Goal: Understand process/instructions

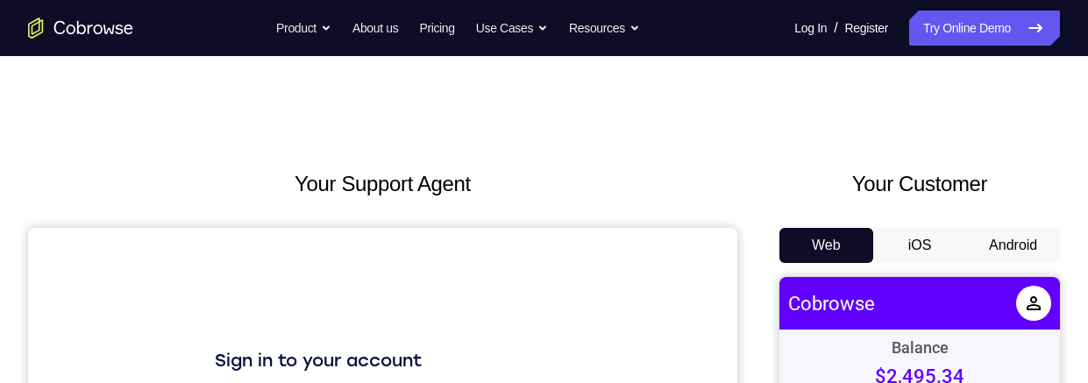
click at [1011, 228] on button "Android" at bounding box center [1013, 245] width 94 height 35
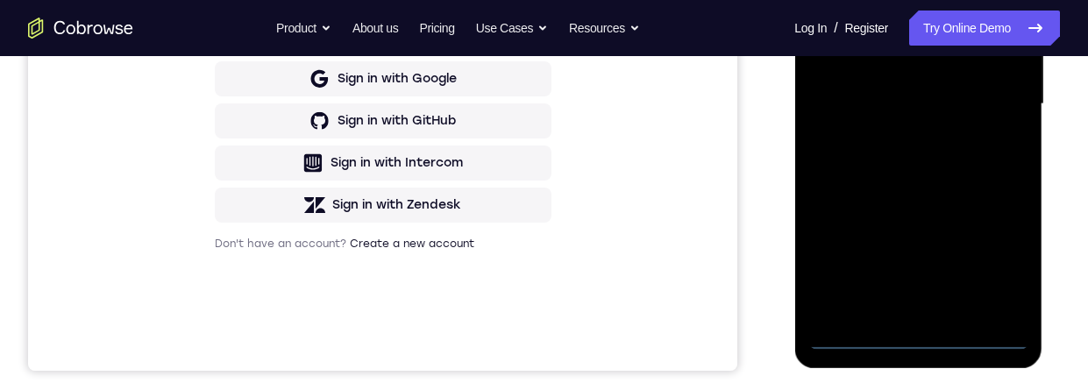
scroll to position [453, 0]
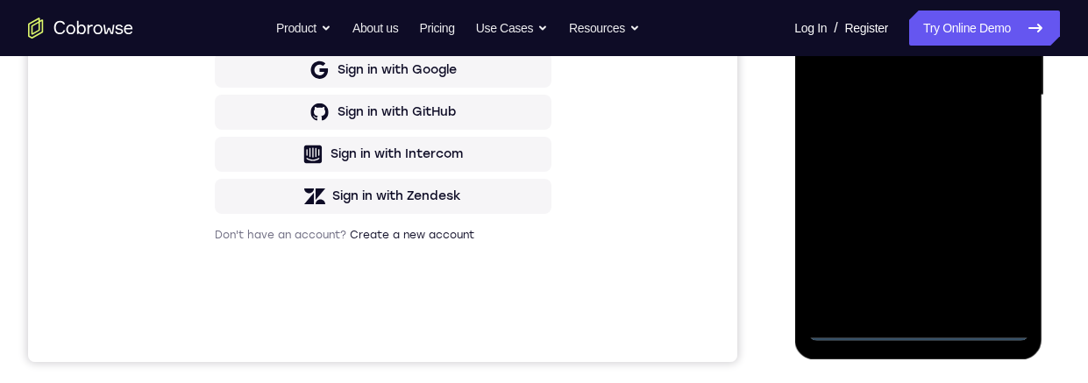
click at [916, 337] on div at bounding box center [917, 95] width 221 height 491
click at [1002, 251] on div at bounding box center [917, 95] width 221 height 491
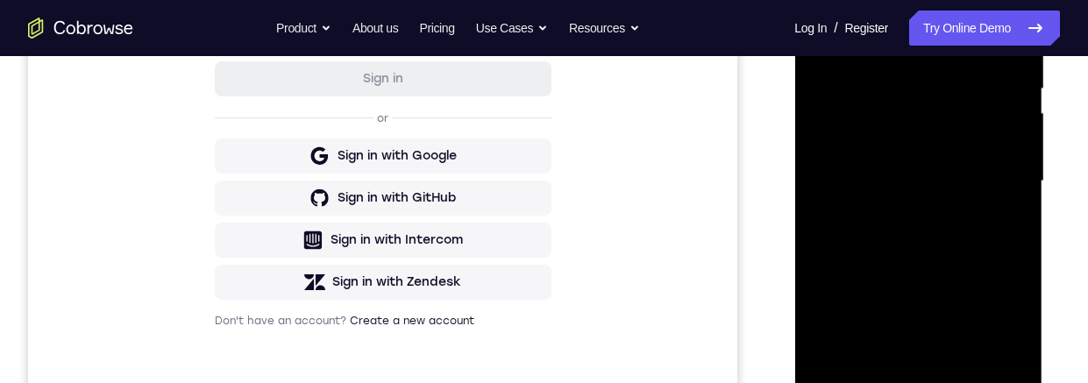
scroll to position [304, 0]
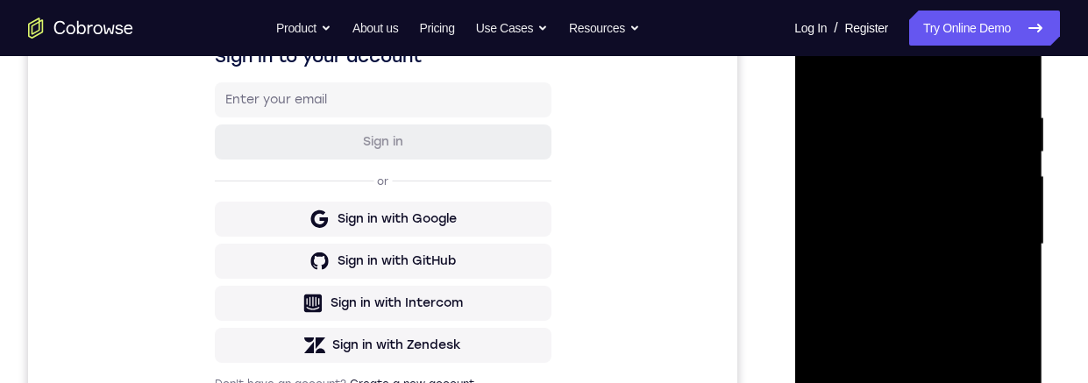
click at [951, 72] on div at bounding box center [917, 244] width 221 height 491
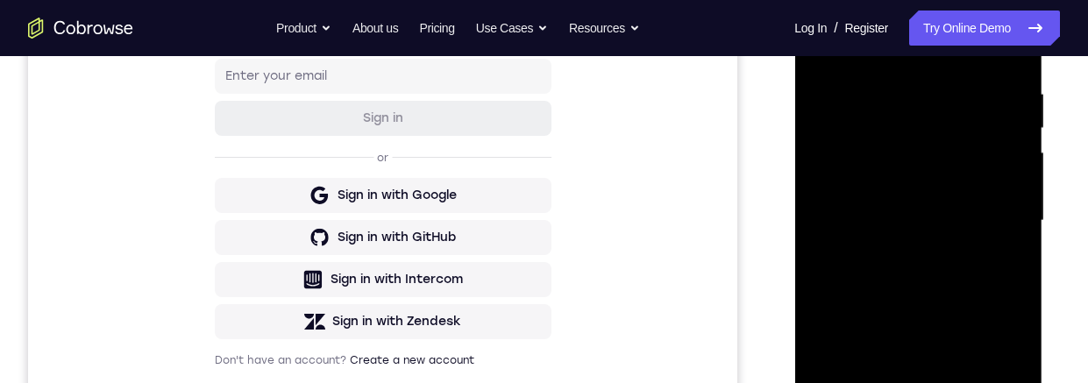
click at [994, 210] on div at bounding box center [917, 220] width 221 height 491
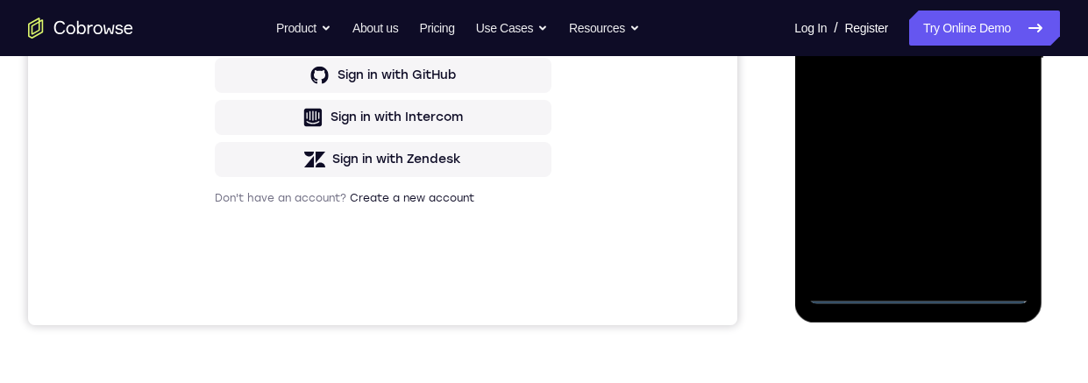
scroll to position [504, 0]
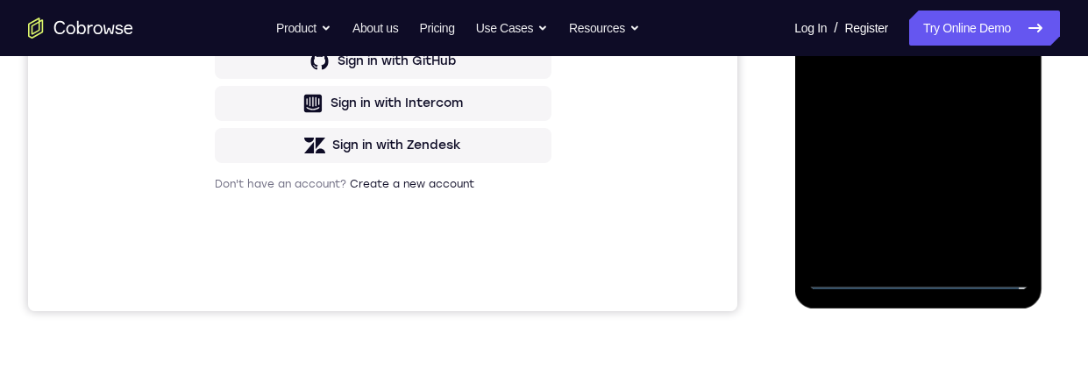
click at [896, 254] on div at bounding box center [917, 44] width 221 height 491
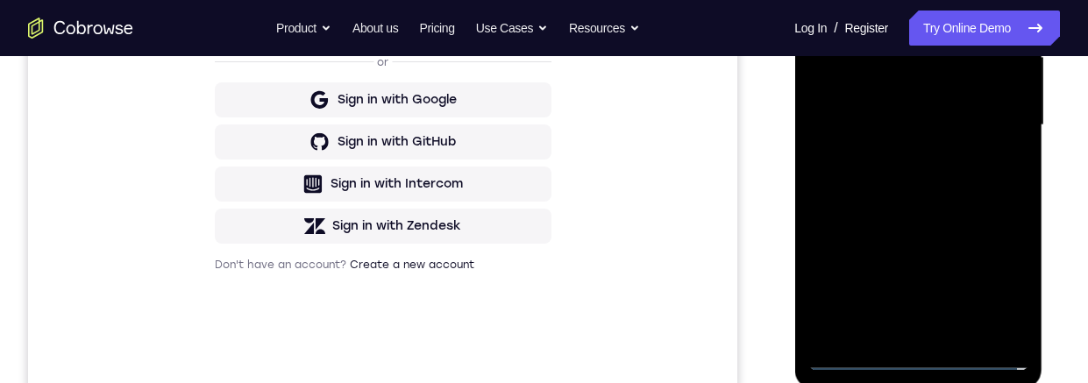
click at [977, 115] on div at bounding box center [917, 125] width 221 height 491
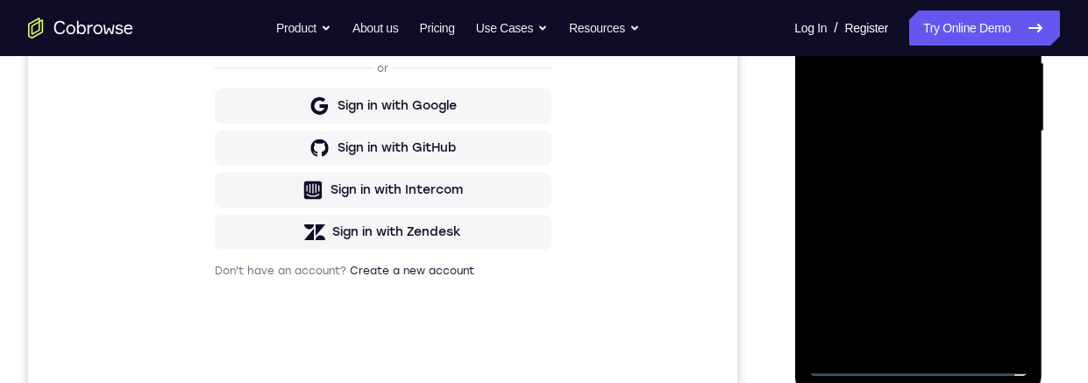
click at [891, 112] on div at bounding box center [917, 131] width 221 height 491
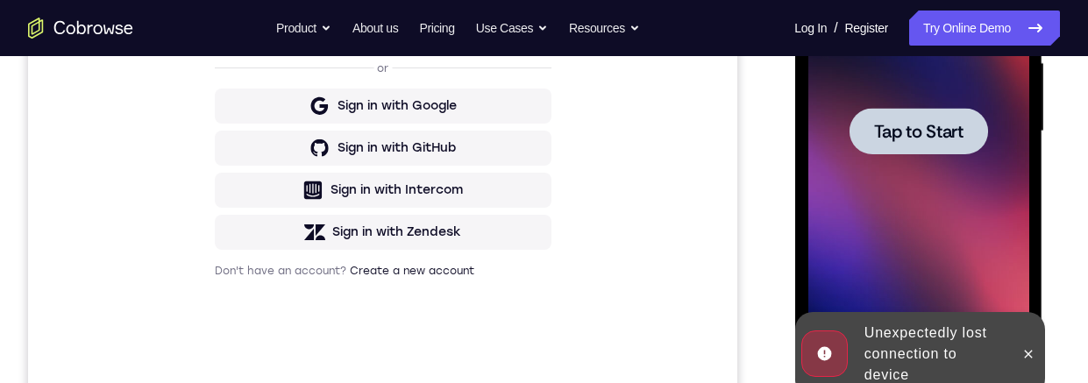
click at [965, 130] on div at bounding box center [918, 131] width 138 height 46
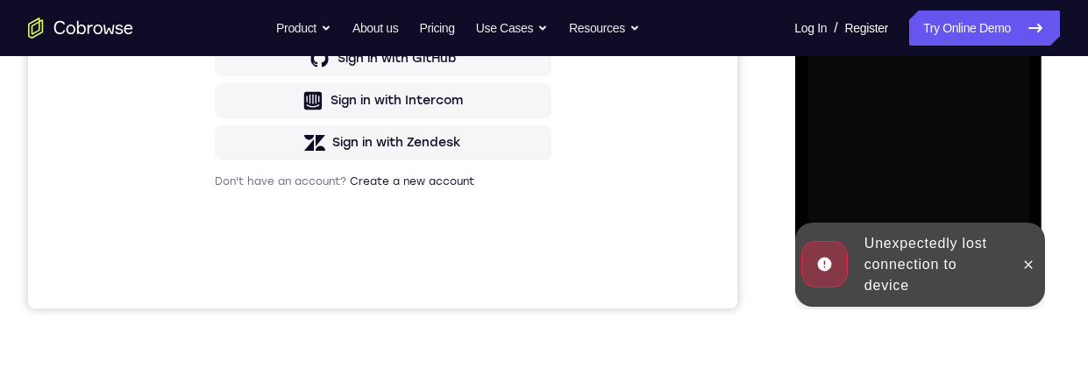
scroll to position [548, 0]
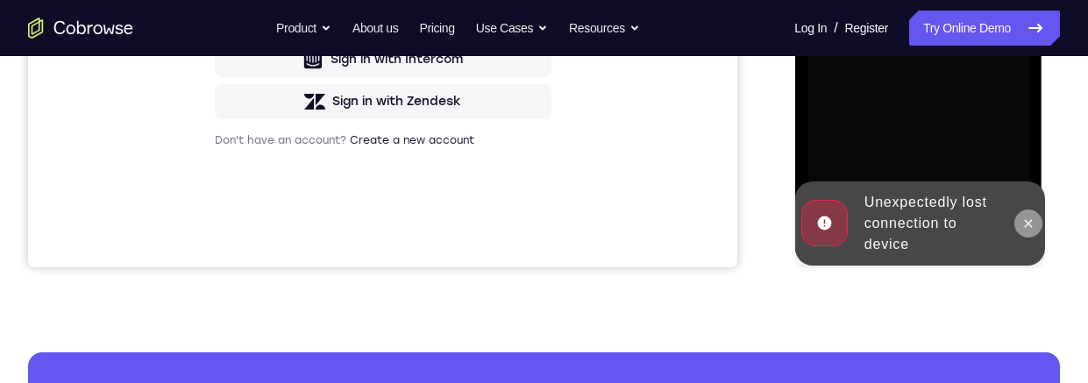
click at [1025, 223] on icon at bounding box center [1027, 224] width 14 height 14
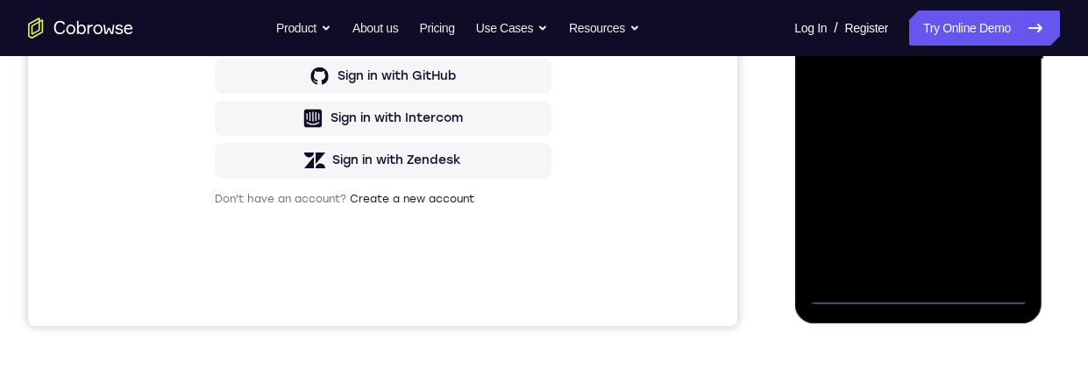
scroll to position [547, 0]
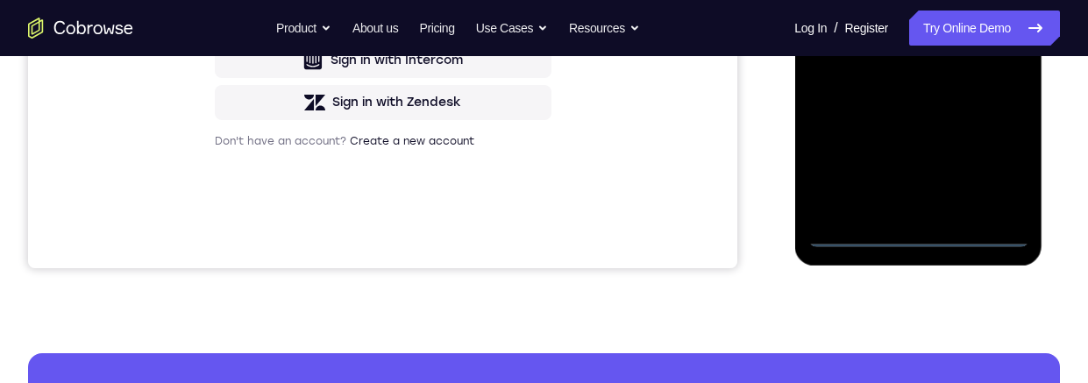
click at [917, 239] on div at bounding box center [917, 1] width 221 height 491
click at [996, 162] on div at bounding box center [917, 1] width 221 height 491
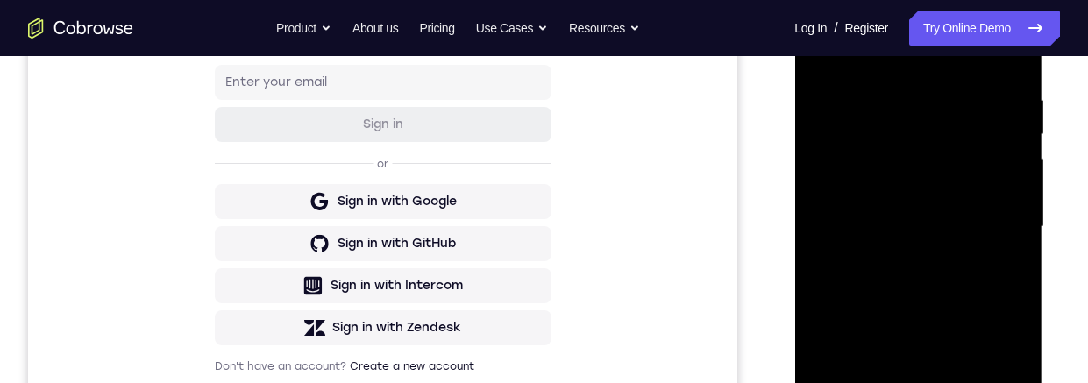
scroll to position [279, 0]
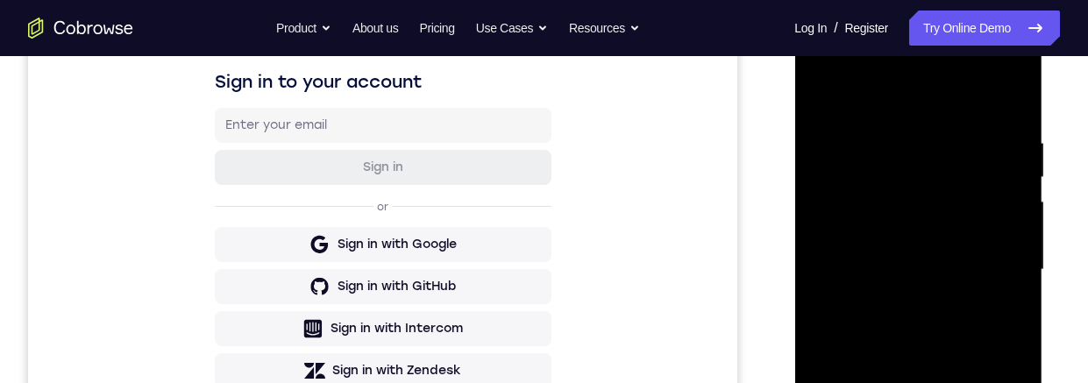
click at [946, 103] on div at bounding box center [917, 270] width 221 height 491
click at [989, 255] on div at bounding box center [917, 270] width 221 height 491
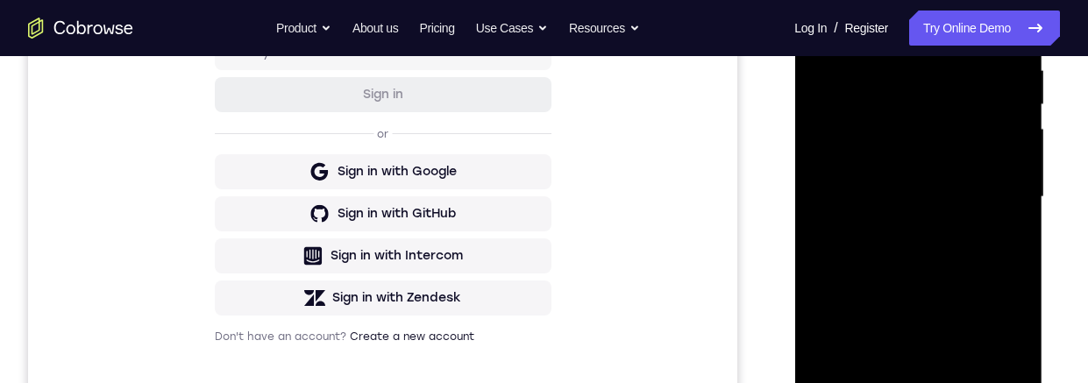
scroll to position [357, 0]
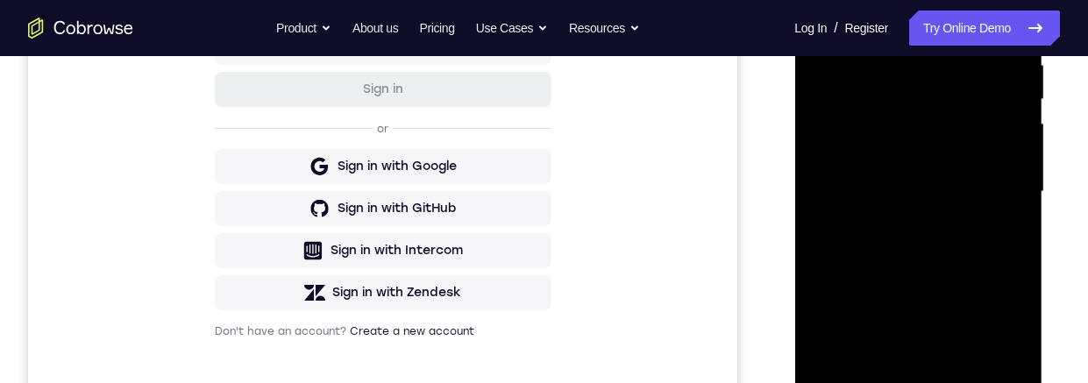
click at [907, 224] on div at bounding box center [917, 192] width 221 height 491
click at [914, 176] on div at bounding box center [917, 192] width 221 height 491
click at [961, 156] on div at bounding box center [917, 192] width 221 height 491
click at [987, 199] on div at bounding box center [917, 192] width 221 height 491
click at [991, 256] on div at bounding box center [917, 192] width 221 height 491
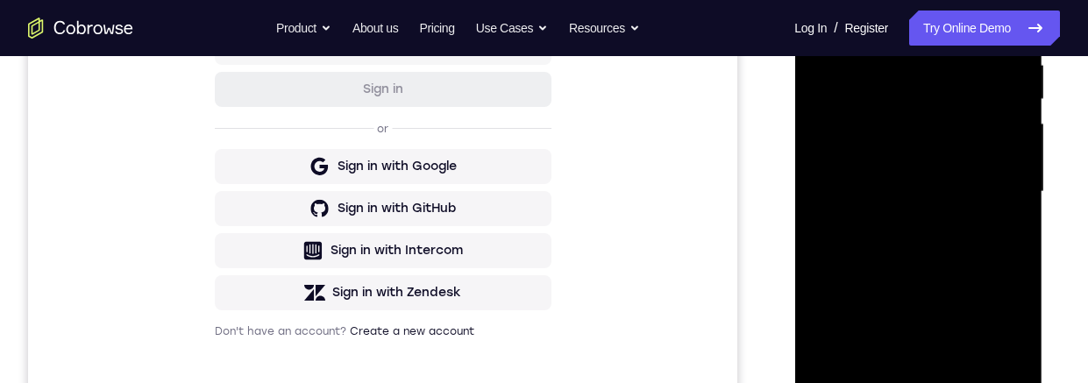
scroll to position [309, 0]
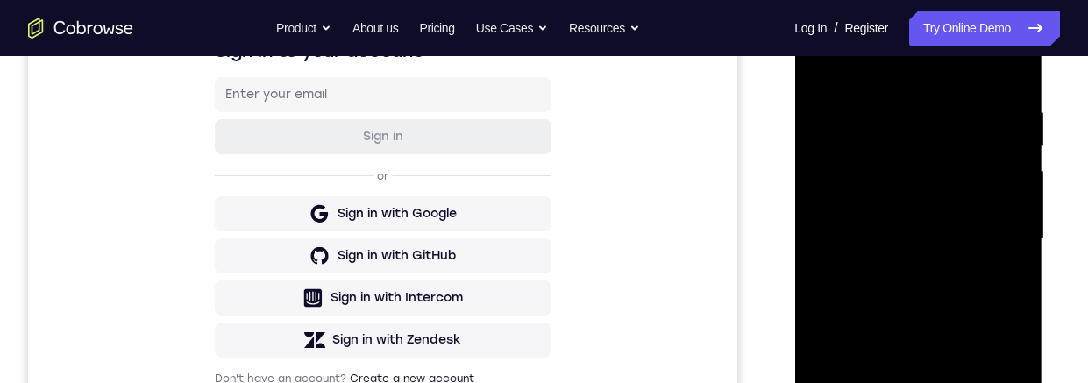
click at [1017, 84] on div at bounding box center [917, 239] width 221 height 491
click at [956, 101] on div at bounding box center [917, 240] width 221 height 491
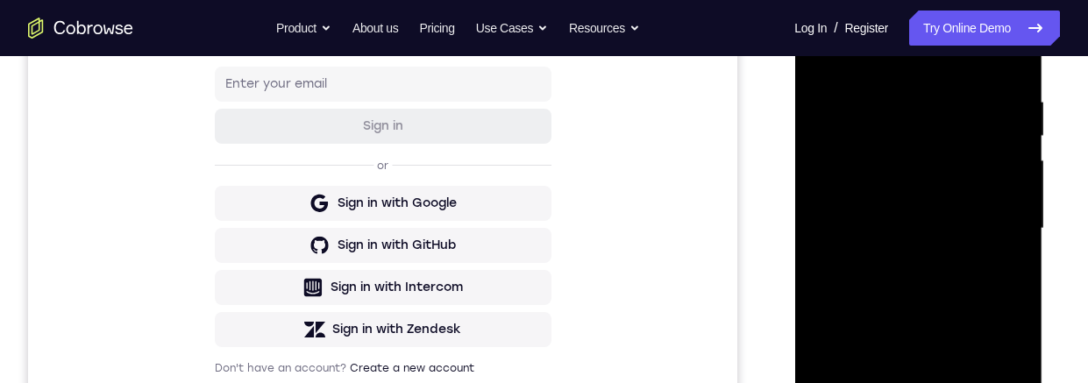
scroll to position [378, 0]
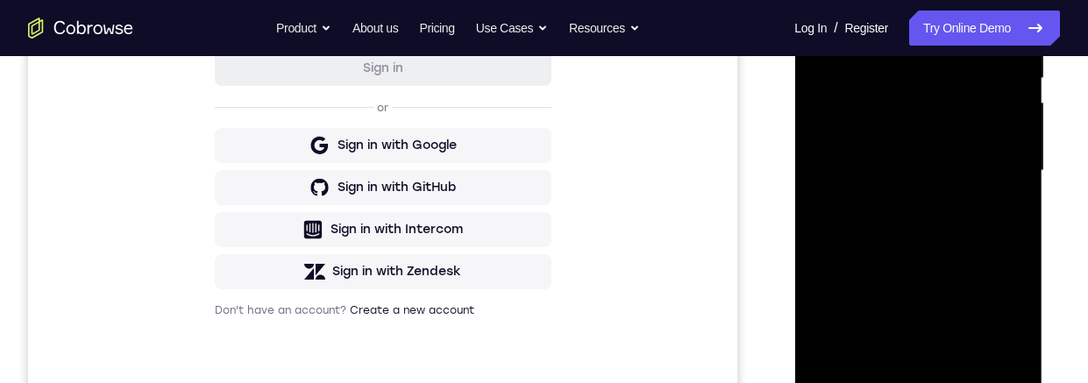
click at [1004, 5] on div at bounding box center [917, 170] width 221 height 491
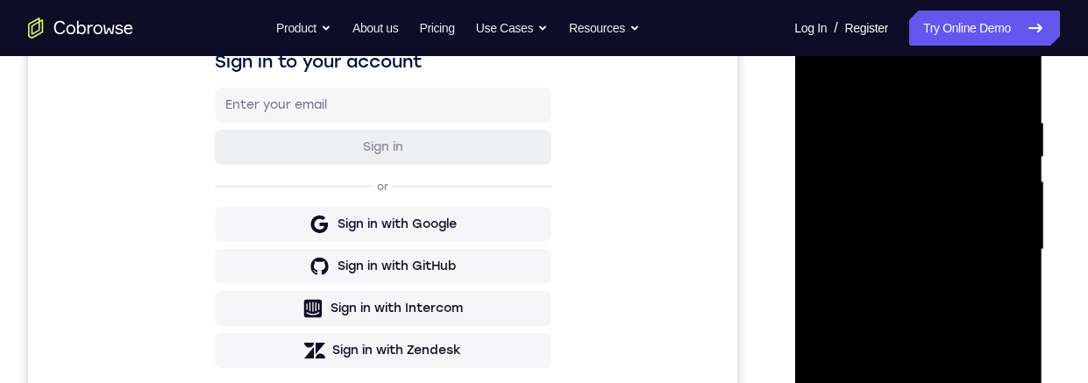
click at [960, 114] on div at bounding box center [917, 249] width 221 height 491
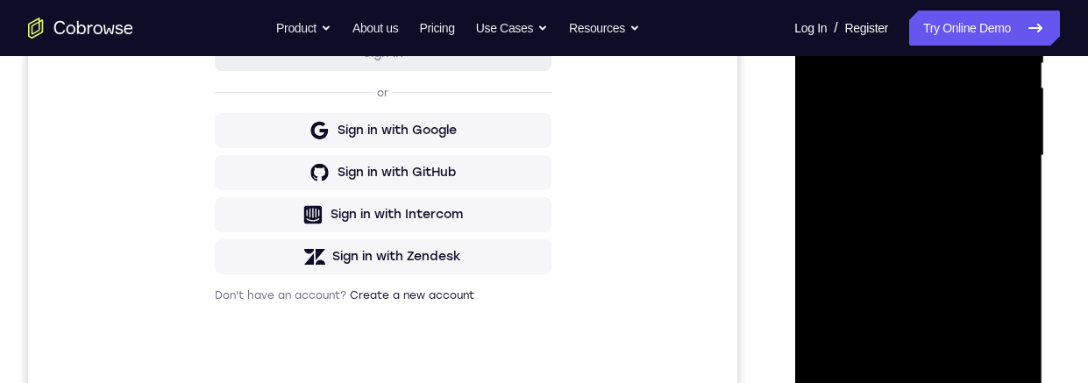
scroll to position [498, 0]
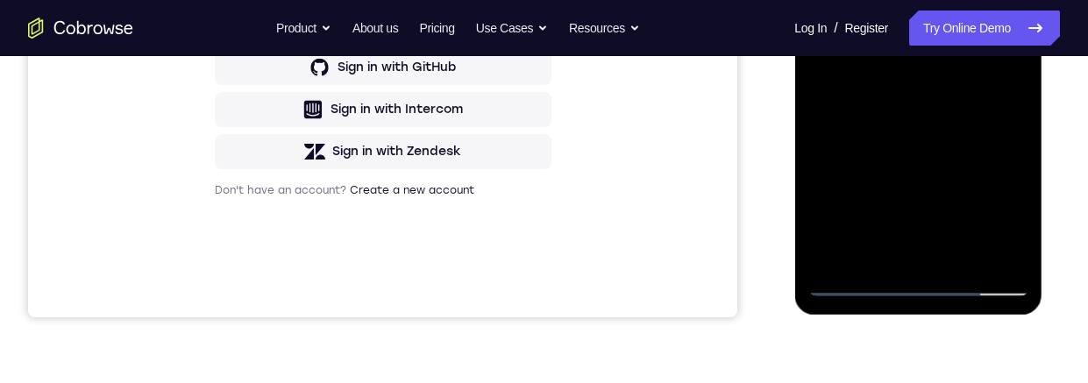
click at [930, 259] on div at bounding box center [917, 50] width 221 height 491
click at [986, 84] on div at bounding box center [917, 50] width 221 height 491
click at [955, 253] on div at bounding box center [917, 50] width 221 height 491
click at [1001, 250] on div at bounding box center [917, 50] width 221 height 491
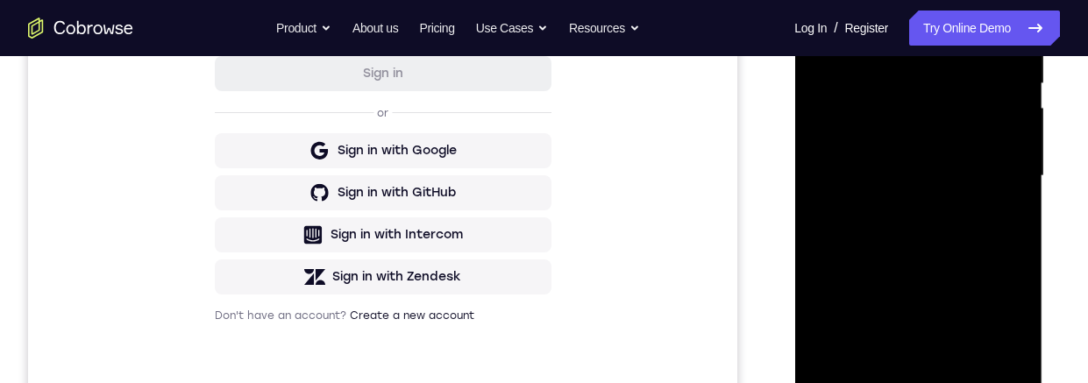
scroll to position [266, 0]
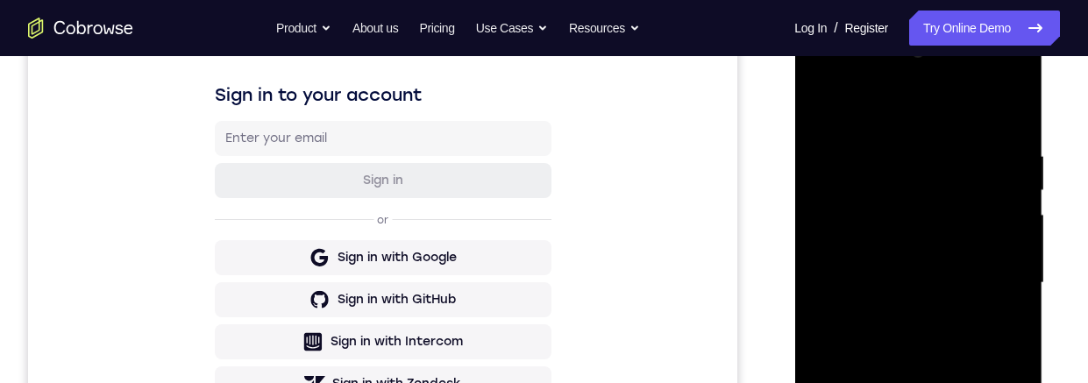
click at [879, 115] on div at bounding box center [917, 283] width 221 height 491
click at [881, 116] on div at bounding box center [917, 283] width 221 height 491
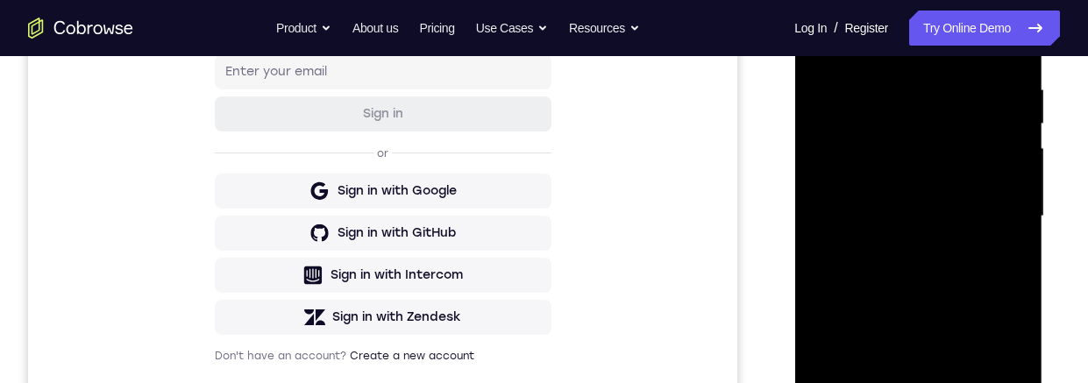
scroll to position [285, 0]
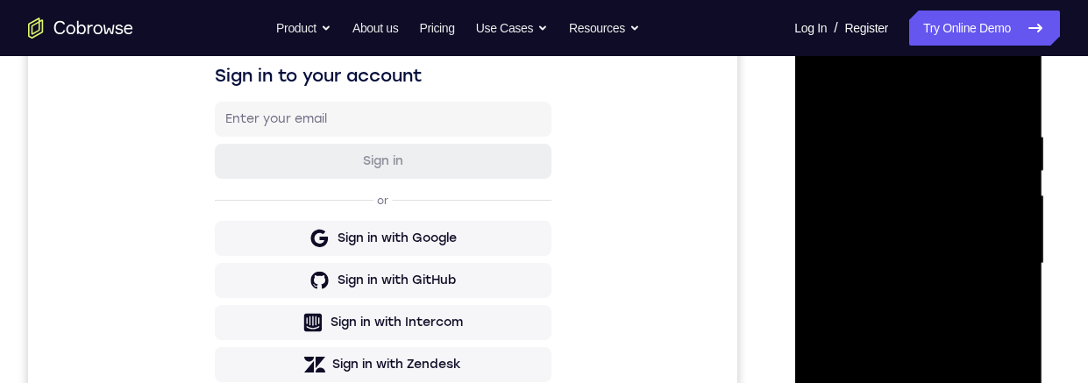
click at [823, 89] on div at bounding box center [917, 263] width 221 height 491
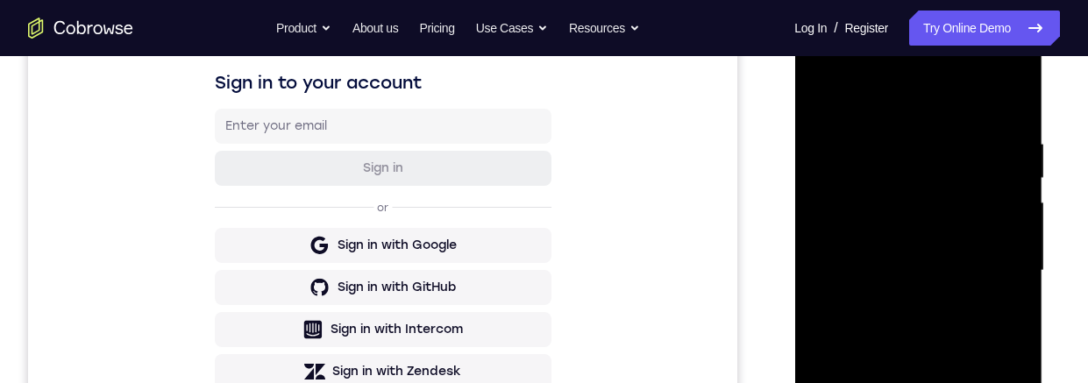
click at [1008, 108] on div at bounding box center [917, 270] width 221 height 491
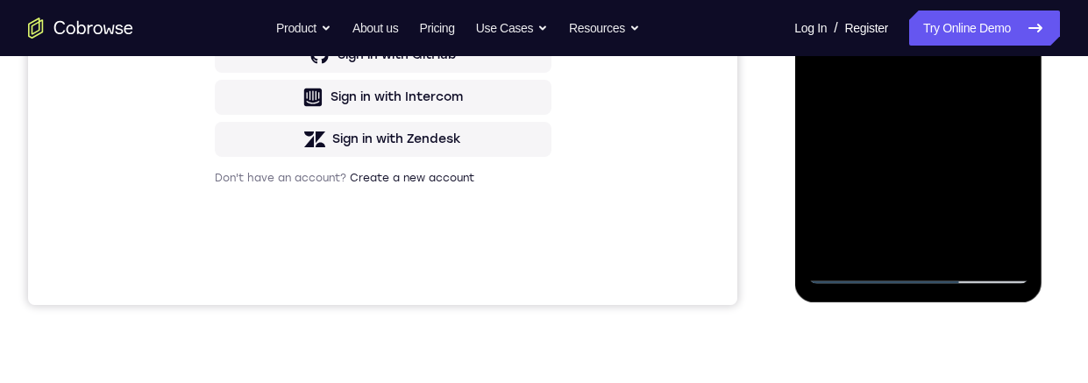
scroll to position [513, 0]
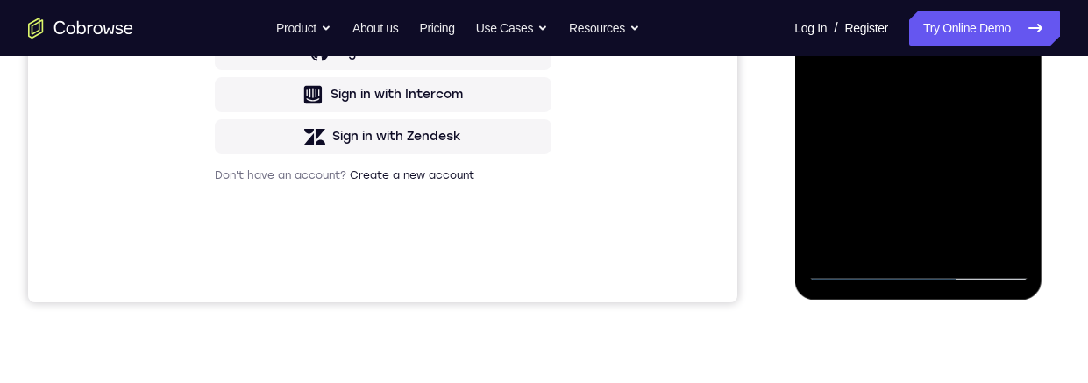
click at [965, 242] on div at bounding box center [917, 35] width 221 height 491
click at [957, 130] on div at bounding box center [917, 35] width 221 height 491
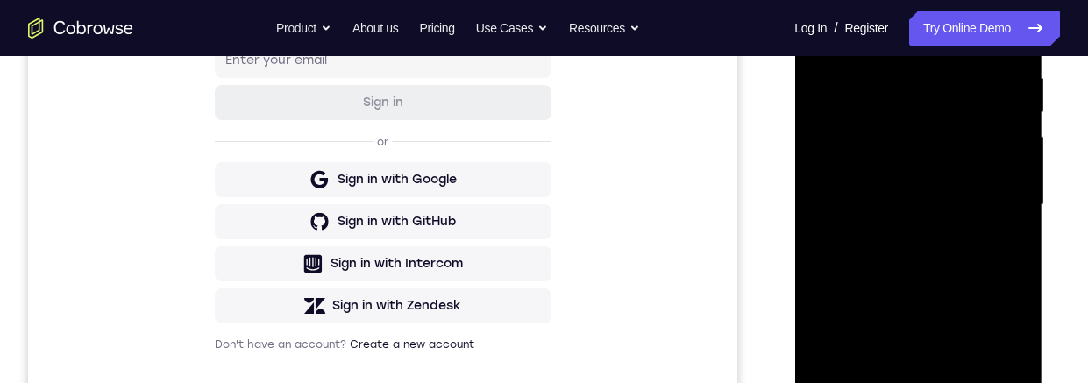
scroll to position [345, 0]
click at [969, 235] on div at bounding box center [917, 203] width 221 height 491
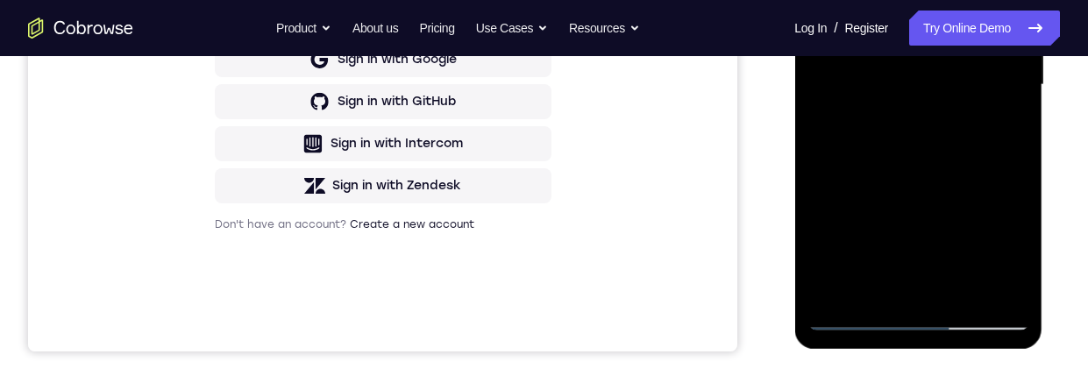
scroll to position [498, 0]
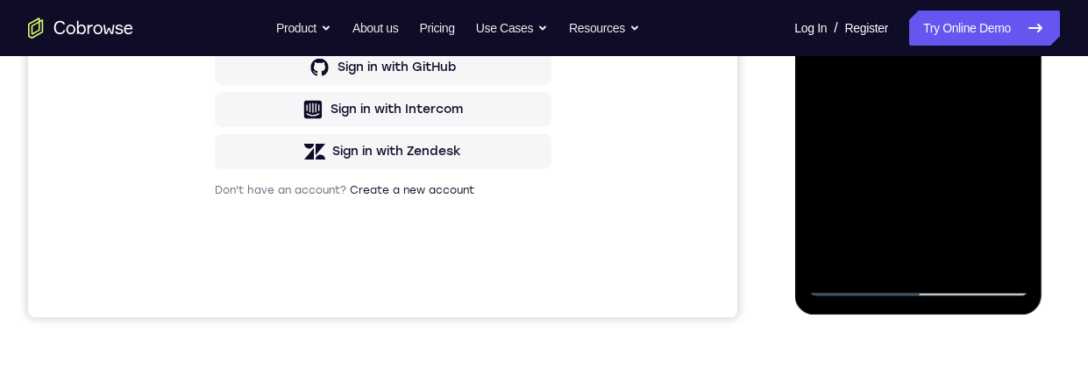
click at [910, 219] on div at bounding box center [917, 50] width 221 height 491
click at [919, 218] on div at bounding box center [917, 50] width 221 height 491
click at [1004, 94] on div at bounding box center [917, 50] width 221 height 491
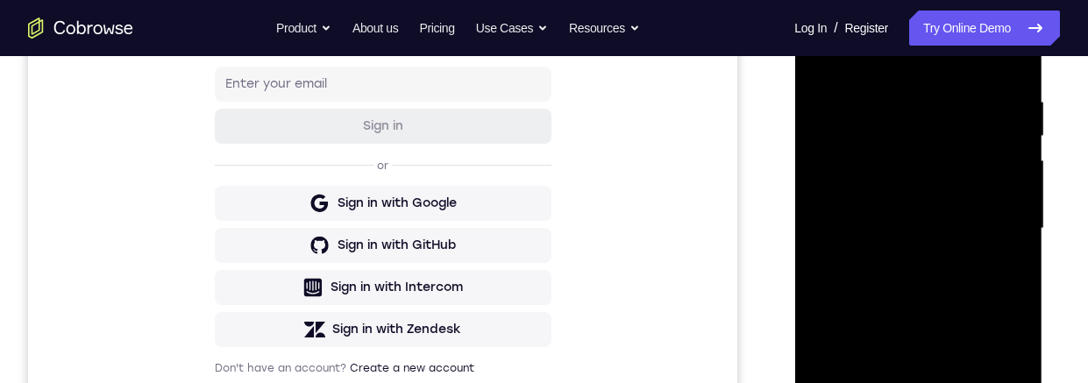
scroll to position [307, 0]
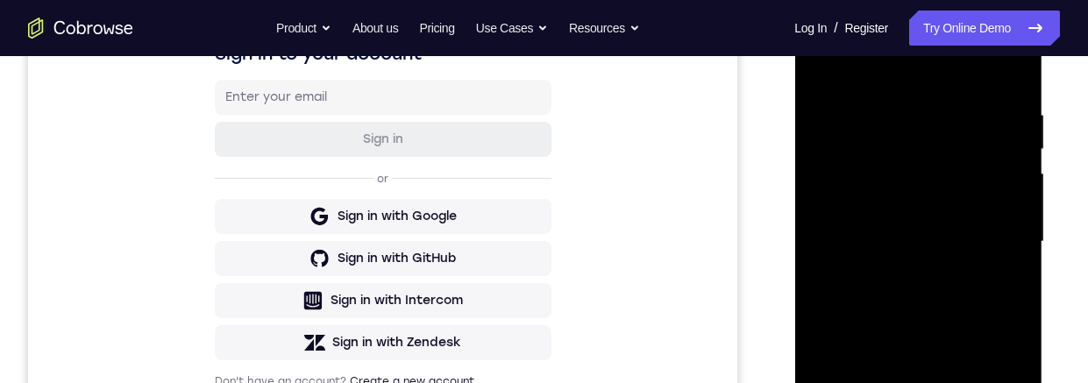
click at [910, 155] on div at bounding box center [917, 241] width 221 height 491
click at [918, 202] on div at bounding box center [917, 241] width 221 height 491
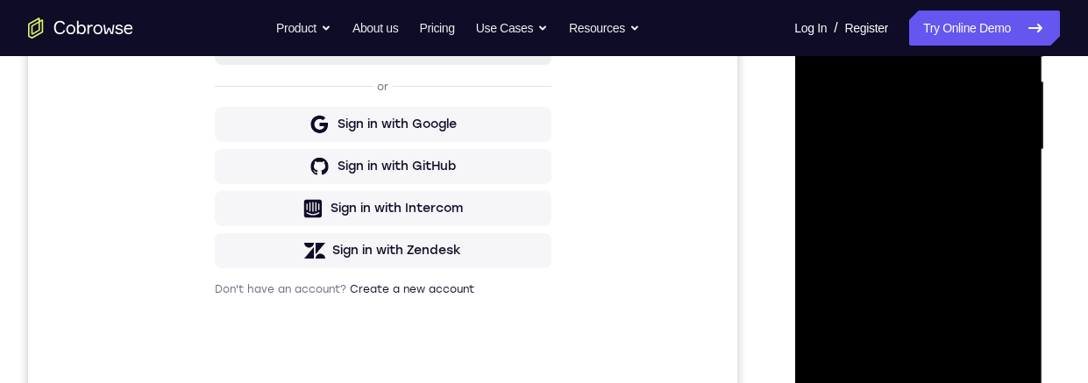
scroll to position [469, 0]
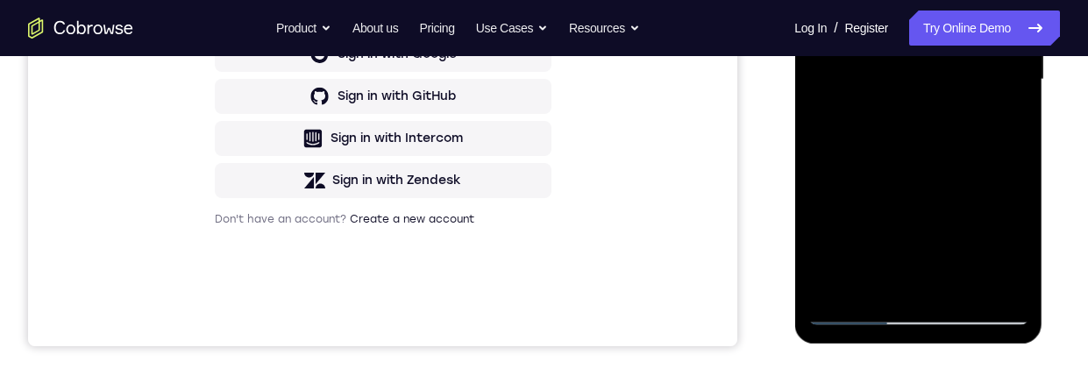
click at [1011, 239] on div at bounding box center [917, 79] width 221 height 491
click at [996, 125] on div at bounding box center [917, 79] width 221 height 491
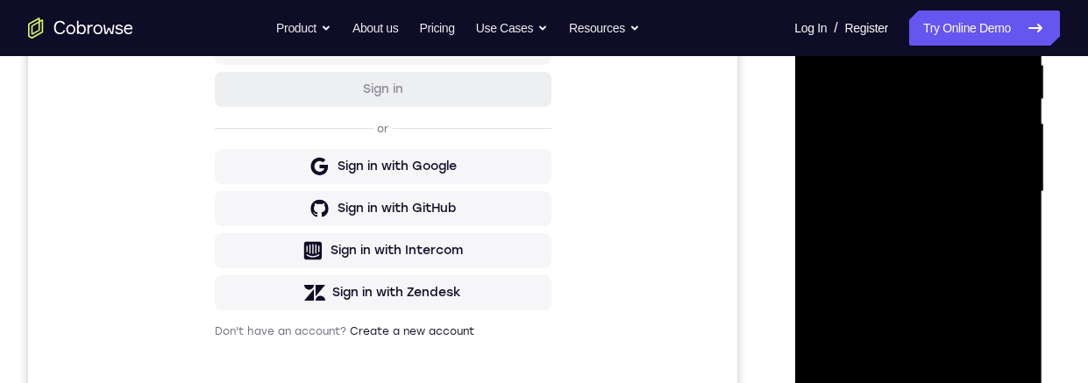
scroll to position [277, 0]
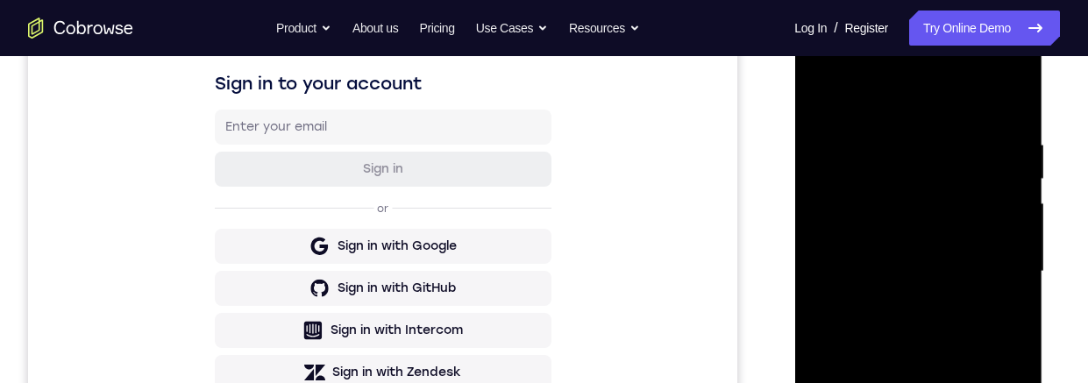
click at [827, 96] on div at bounding box center [917, 271] width 221 height 491
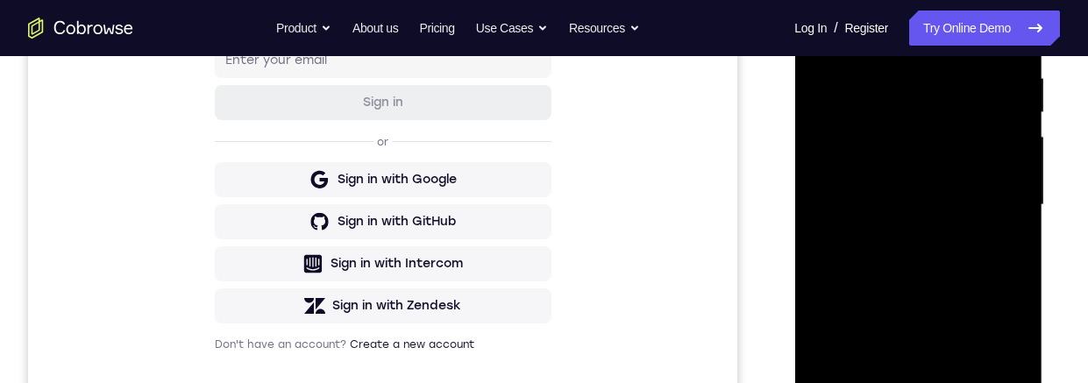
scroll to position [291, 0]
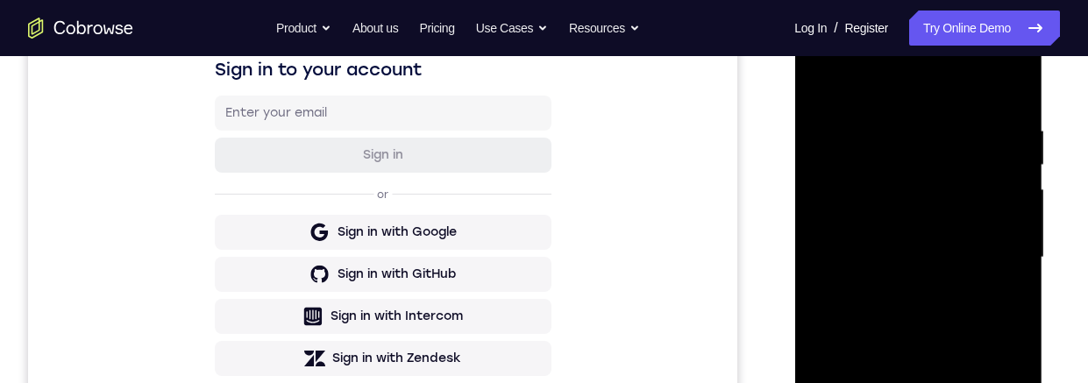
click at [830, 79] on div at bounding box center [917, 257] width 221 height 491
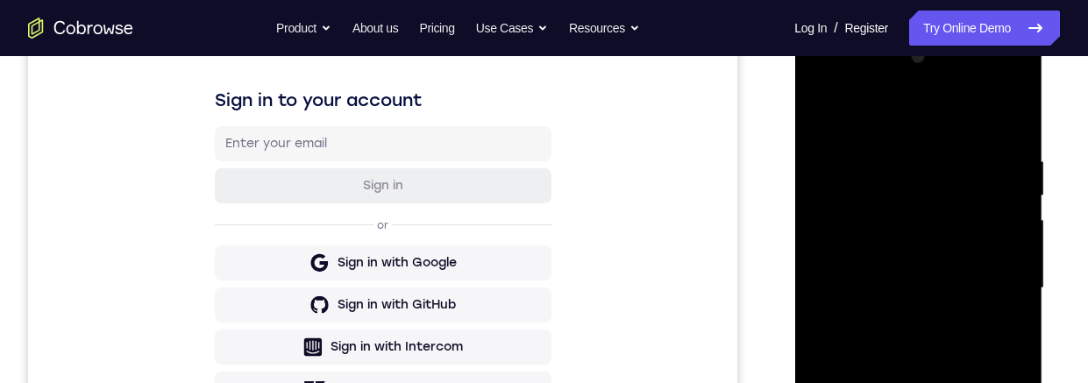
scroll to position [305, 0]
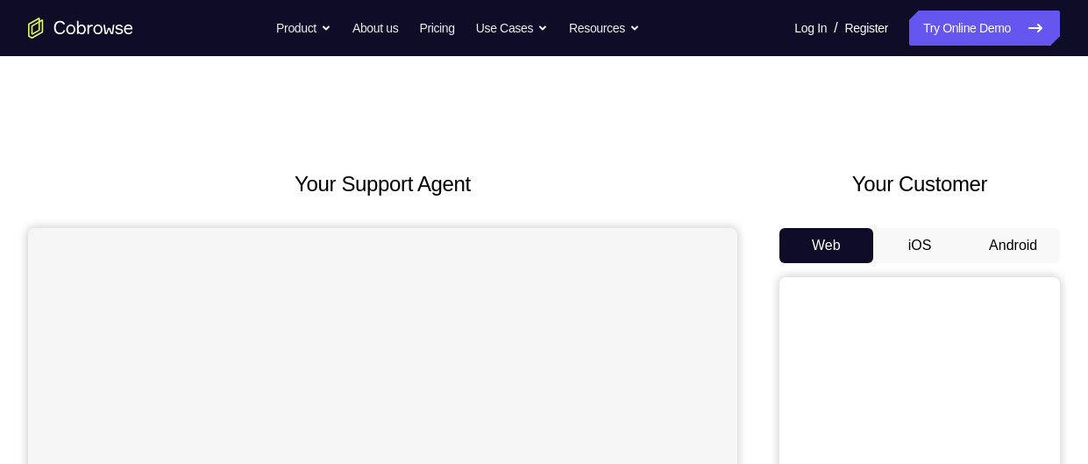
click at [1005, 244] on button "Android" at bounding box center [1013, 245] width 94 height 35
